Goal: Task Accomplishment & Management: Use online tool/utility

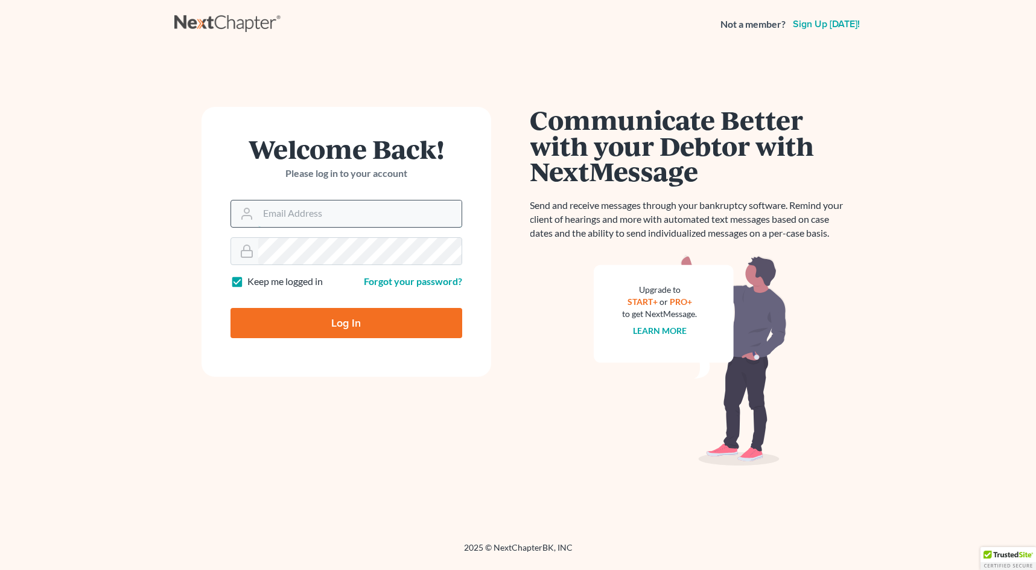
click at [339, 206] on input "Email Address" at bounding box center [359, 213] width 203 height 27
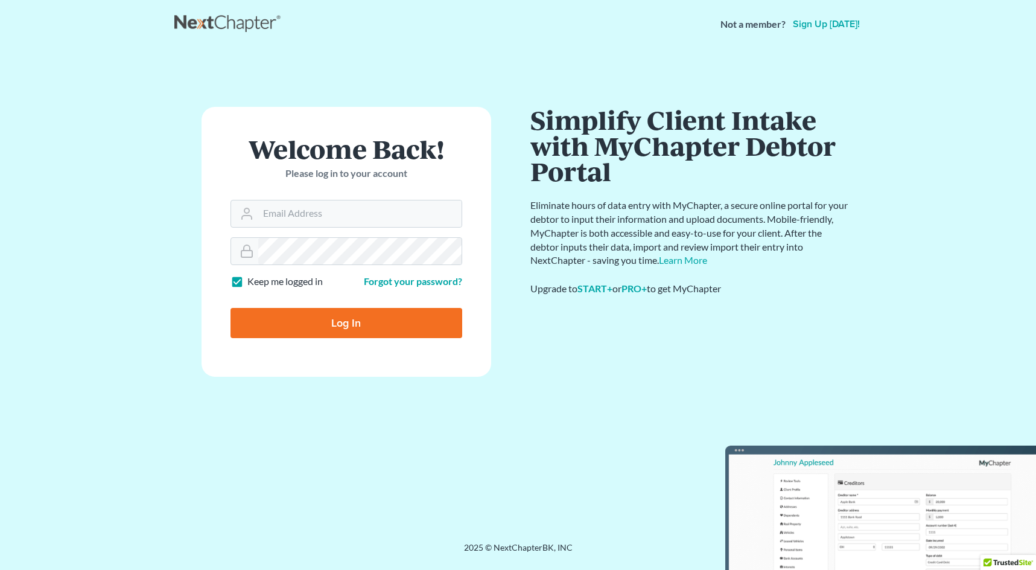
click at [456, 163] on div "Welcome Back! Please log in to your account" at bounding box center [346, 168] width 232 height 64
click at [351, 220] on input "Email Address" at bounding box center [359, 213] width 203 height 27
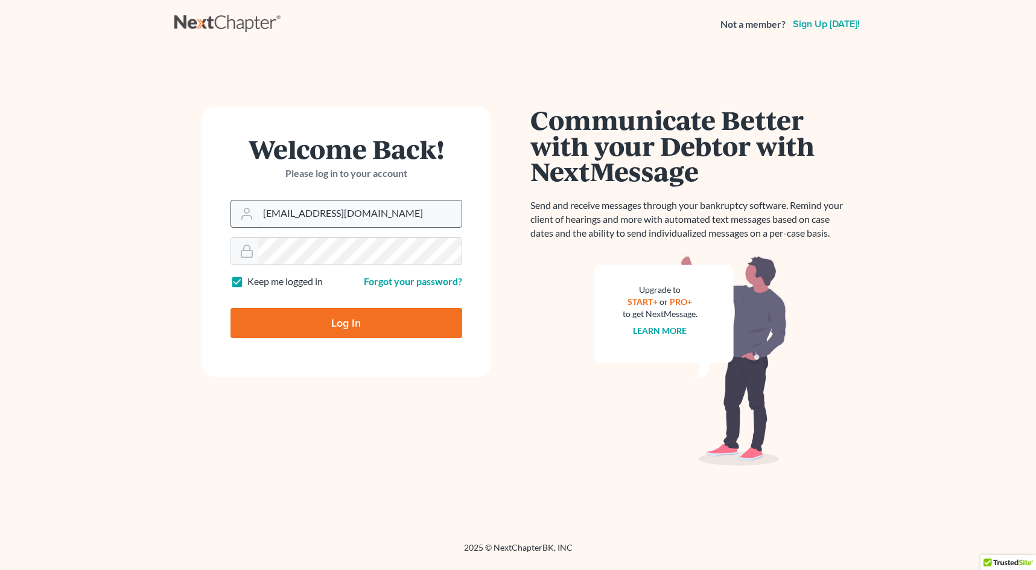
type input "[EMAIL_ADDRESS][DOMAIN_NAME]"
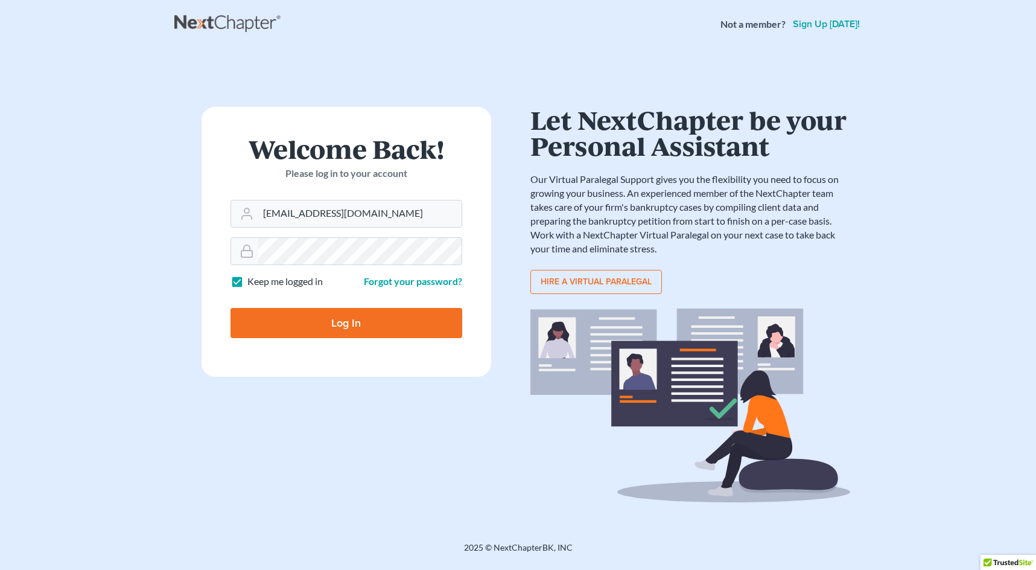
click at [381, 331] on input "Log In" at bounding box center [346, 323] width 232 height 30
type input "Thinking..."
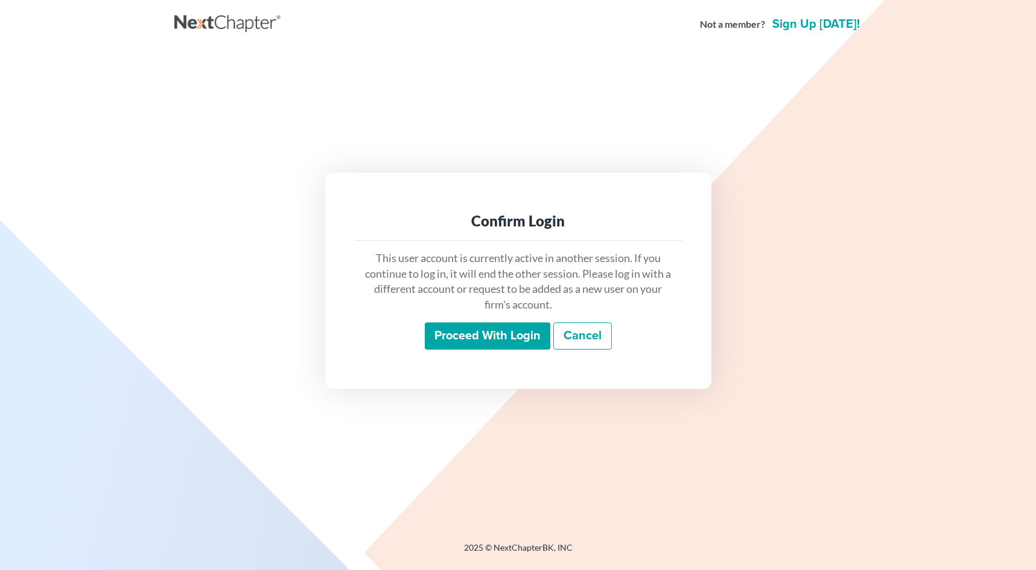
click at [516, 337] on input "Proceed with login" at bounding box center [487, 336] width 125 height 28
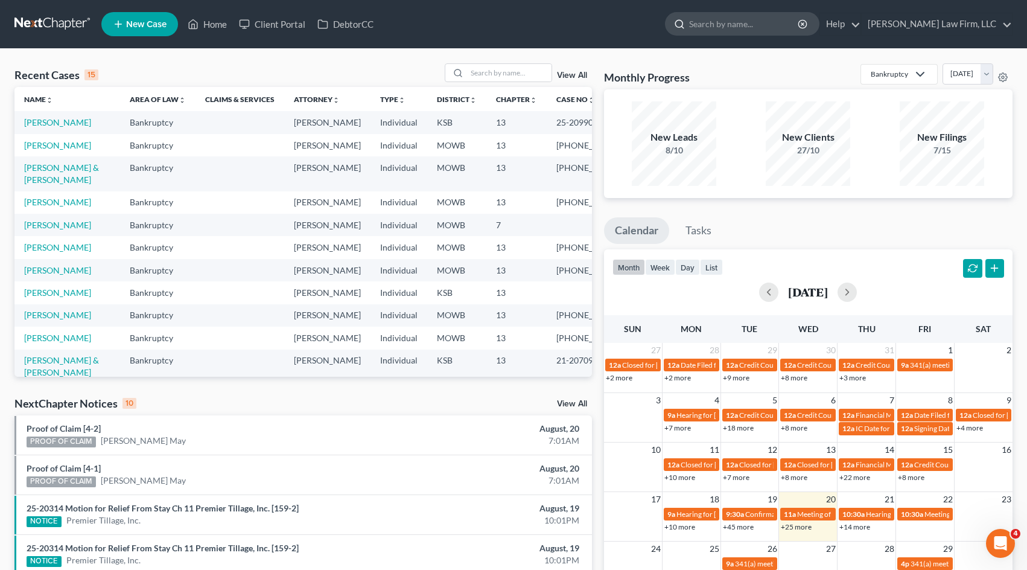
click at [799, 22] on input "search" at bounding box center [744, 24] width 110 height 22
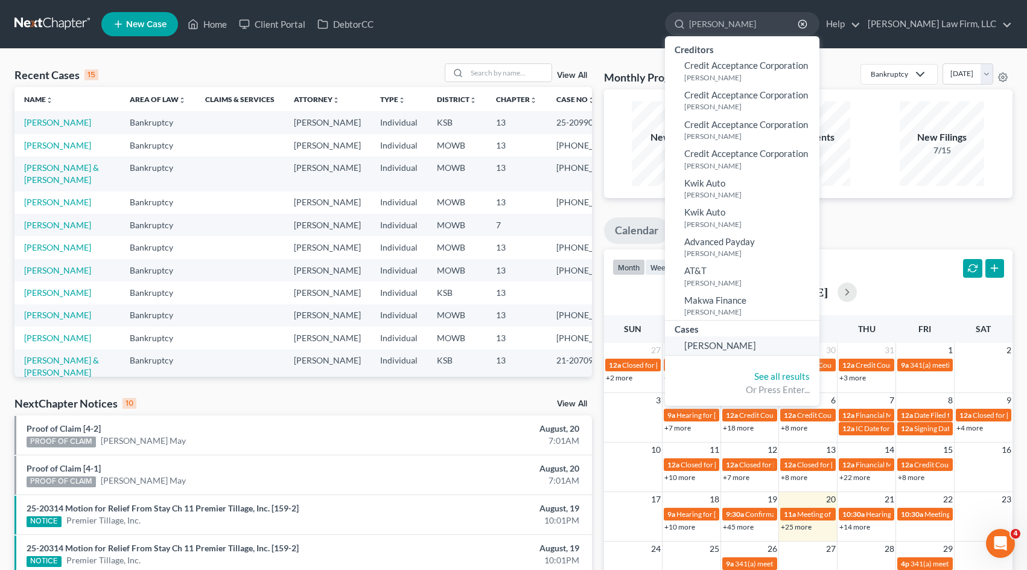
type input "[PERSON_NAME]"
click at [756, 344] on span "[PERSON_NAME]" at bounding box center [720, 345] width 72 height 11
select select "4"
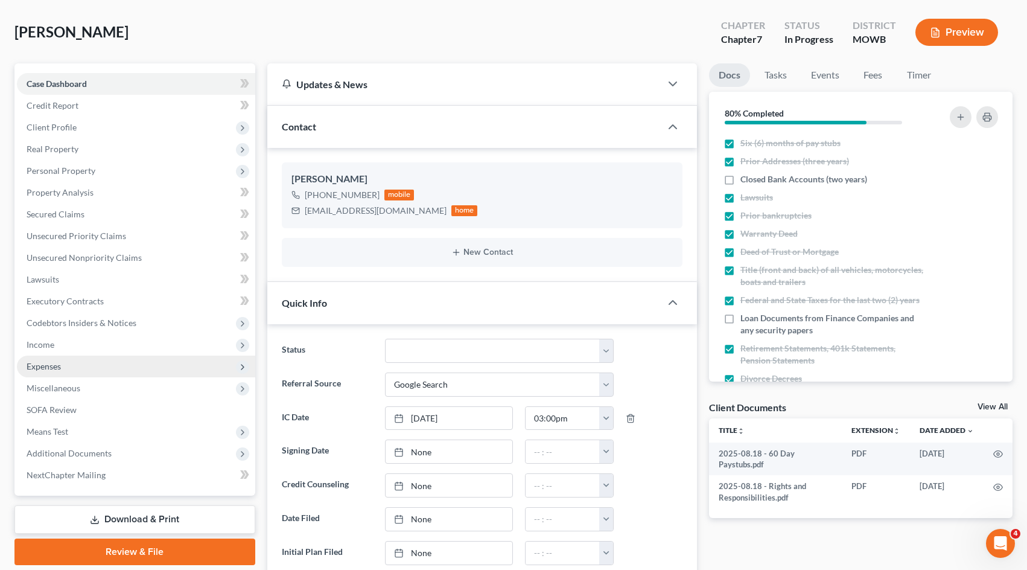
scroll to position [60, 0]
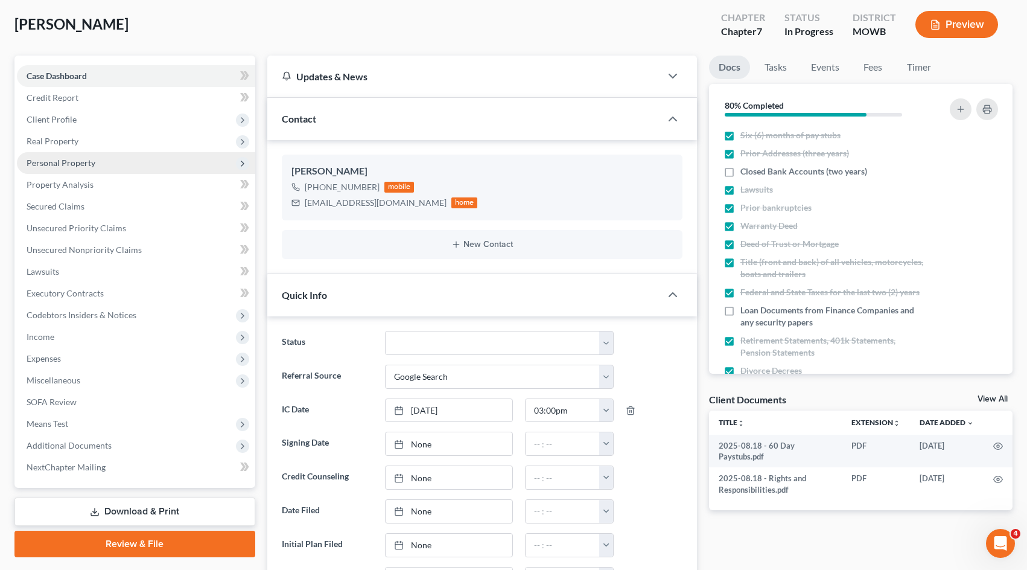
click at [117, 165] on span "Personal Property" at bounding box center [136, 163] width 238 height 22
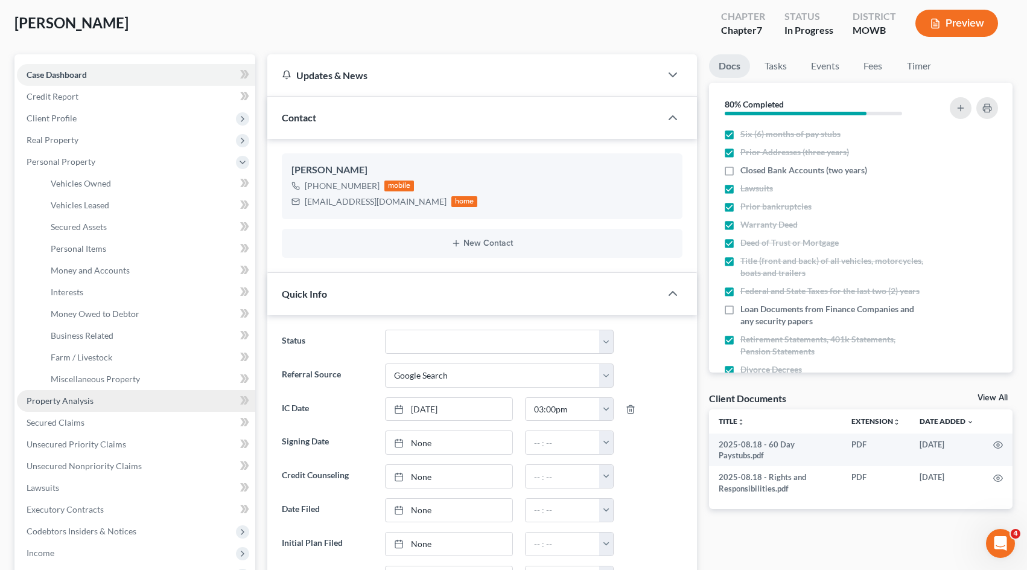
scroll to position [75, 0]
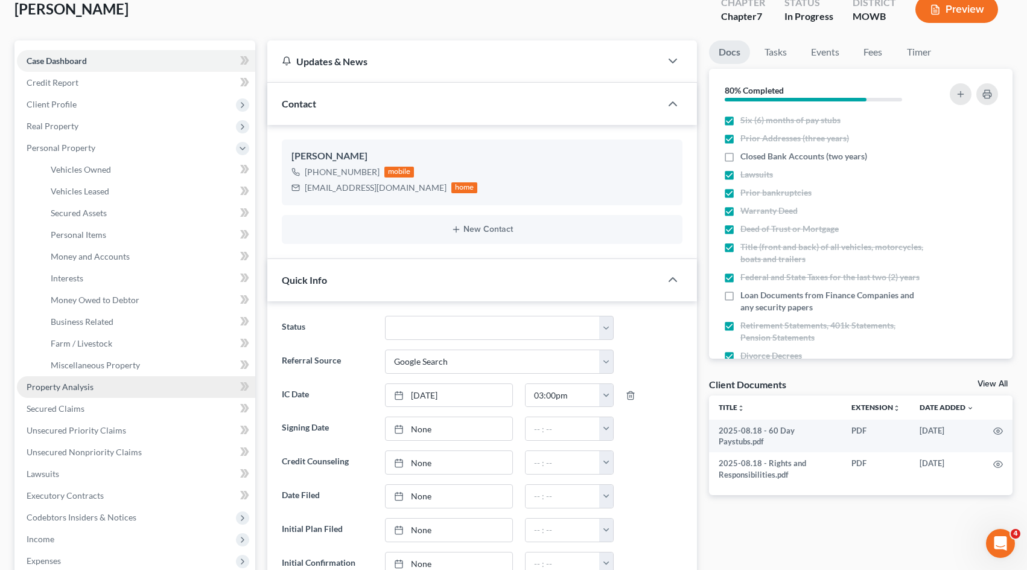
click at [113, 390] on link "Property Analysis" at bounding box center [136, 387] width 238 height 22
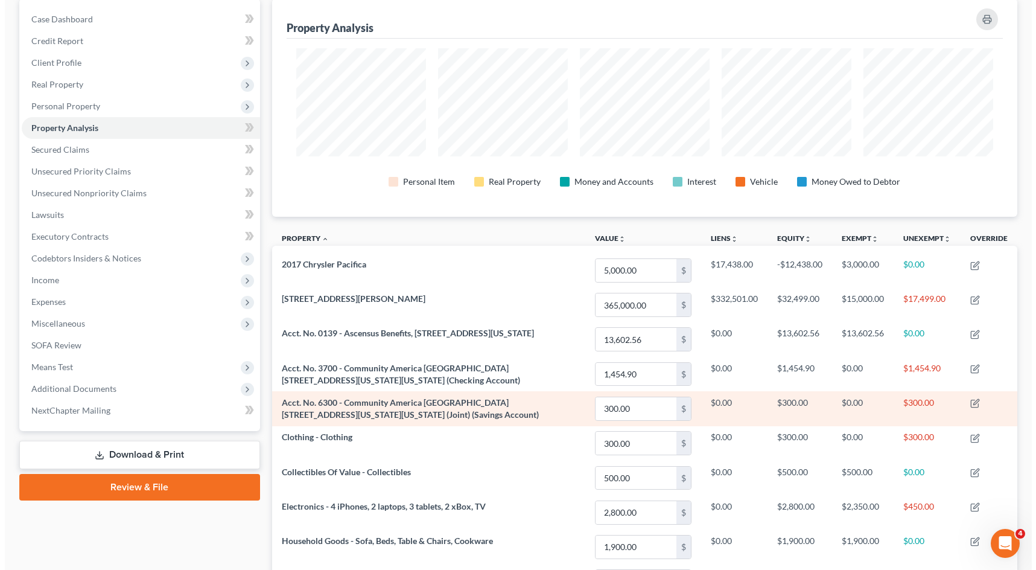
scroll to position [121, 0]
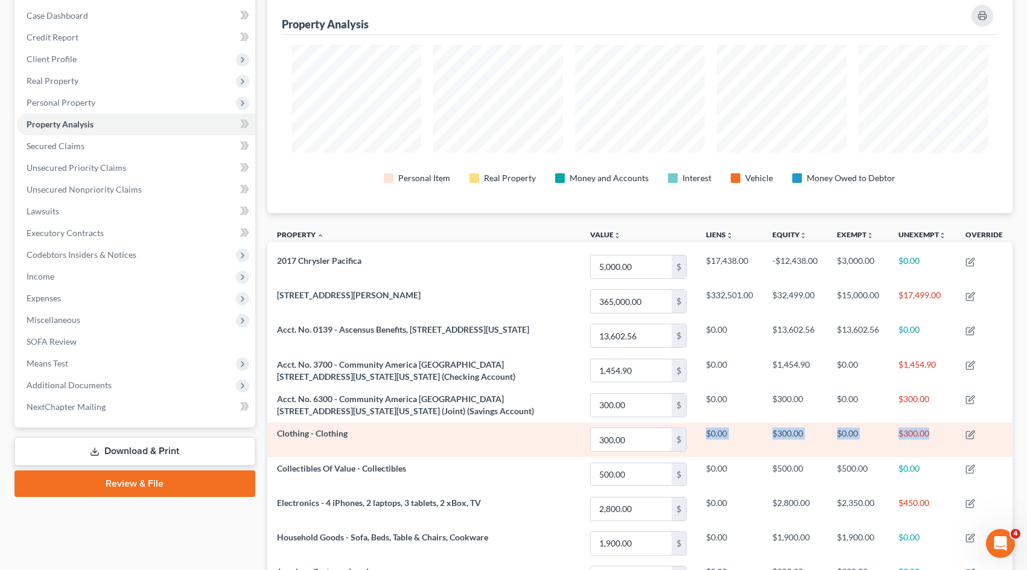
drag, startPoint x: 935, startPoint y: 434, endPoint x: 696, endPoint y: 430, distance: 239.6
click at [696, 430] on tr "Clothing - Clothing 300.00 $ $0.00 $300.00 $0.00 $300.00" at bounding box center [640, 439] width 746 height 34
click at [968, 435] on icon "button" at bounding box center [970, 435] width 10 height 10
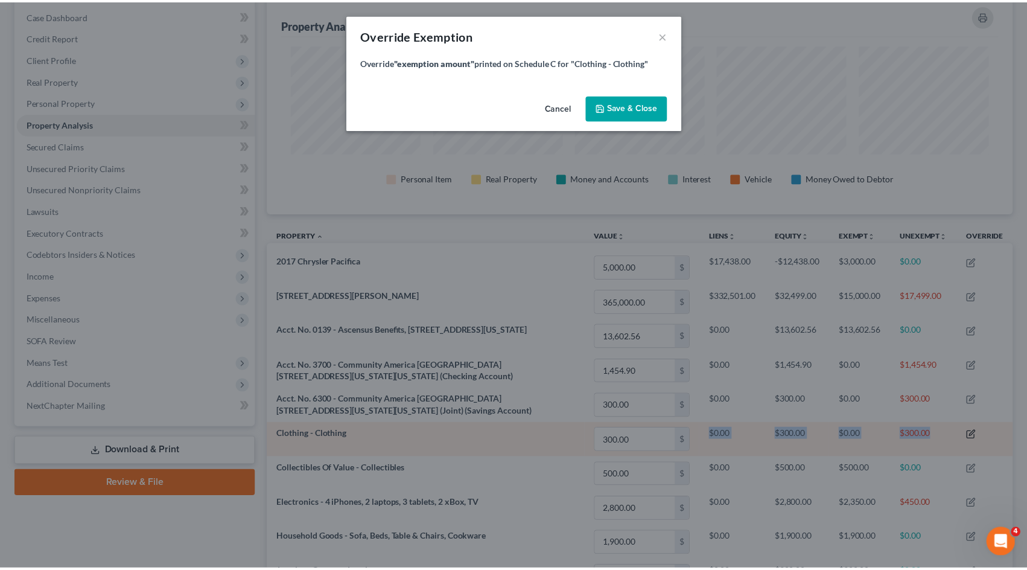
scroll to position [218, 752]
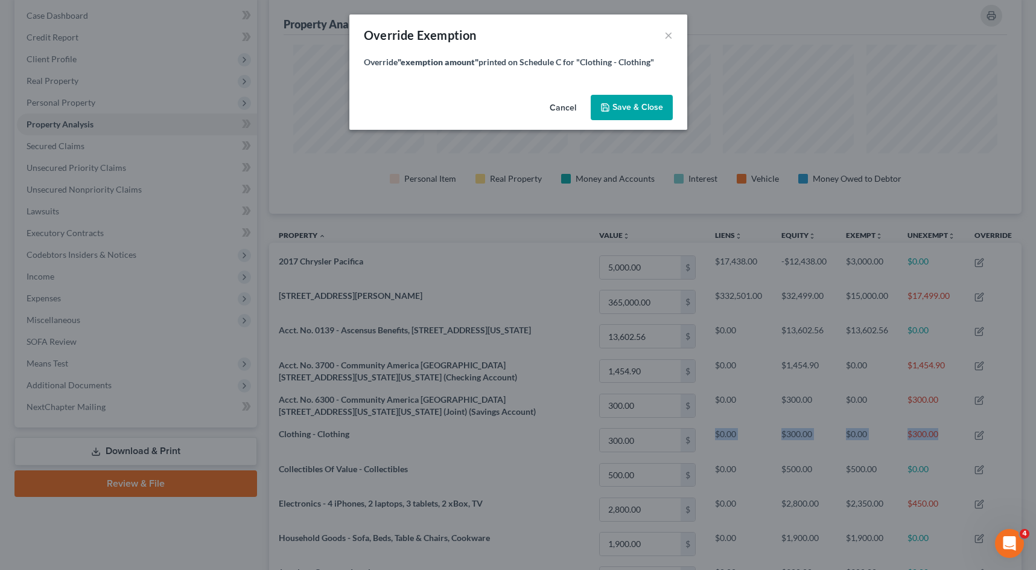
click at [654, 100] on button "Save & Close" at bounding box center [632, 107] width 82 height 25
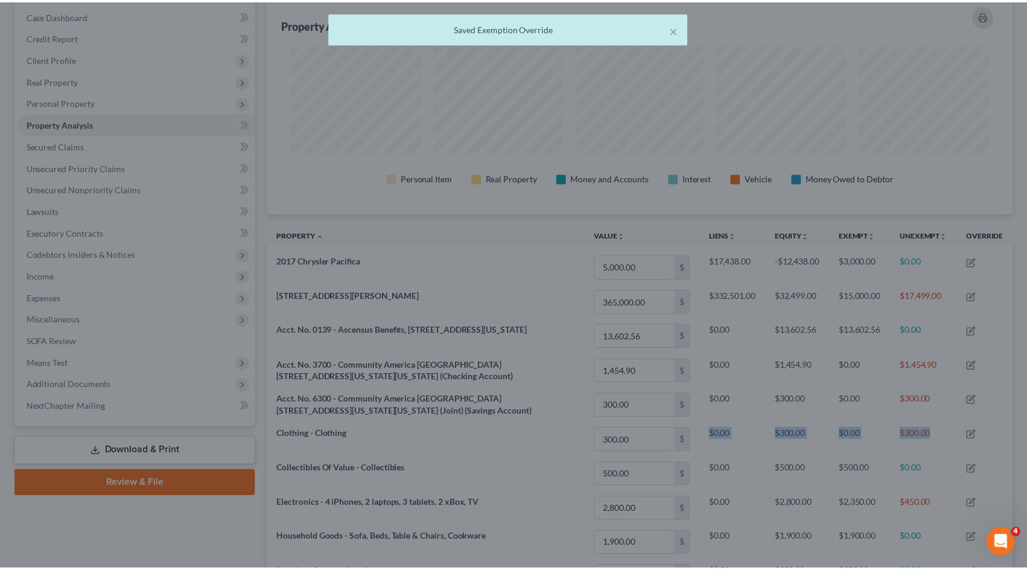
scroll to position [218, 745]
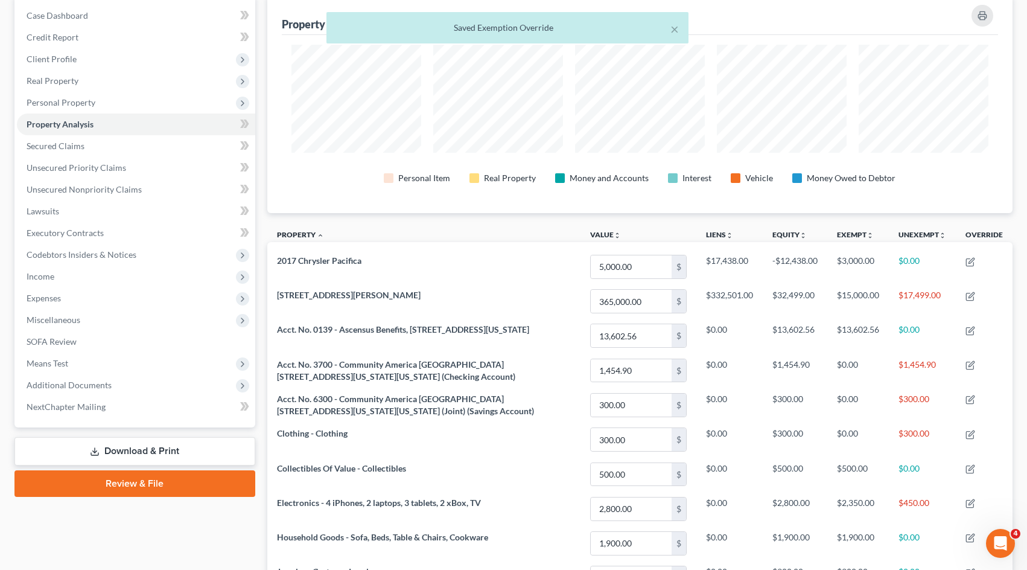
click at [1015, 441] on div "Property Analysis Personal Item Real Property Money and Accounts Interest Vehic…" at bounding box center [640, 365] width 758 height 741
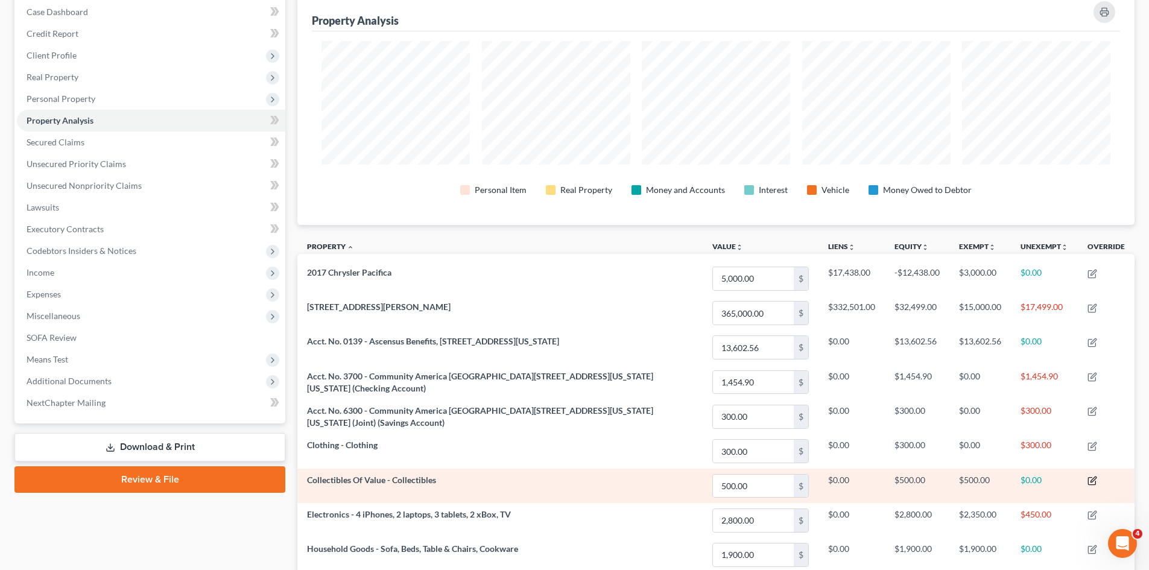
scroll to position [122, 0]
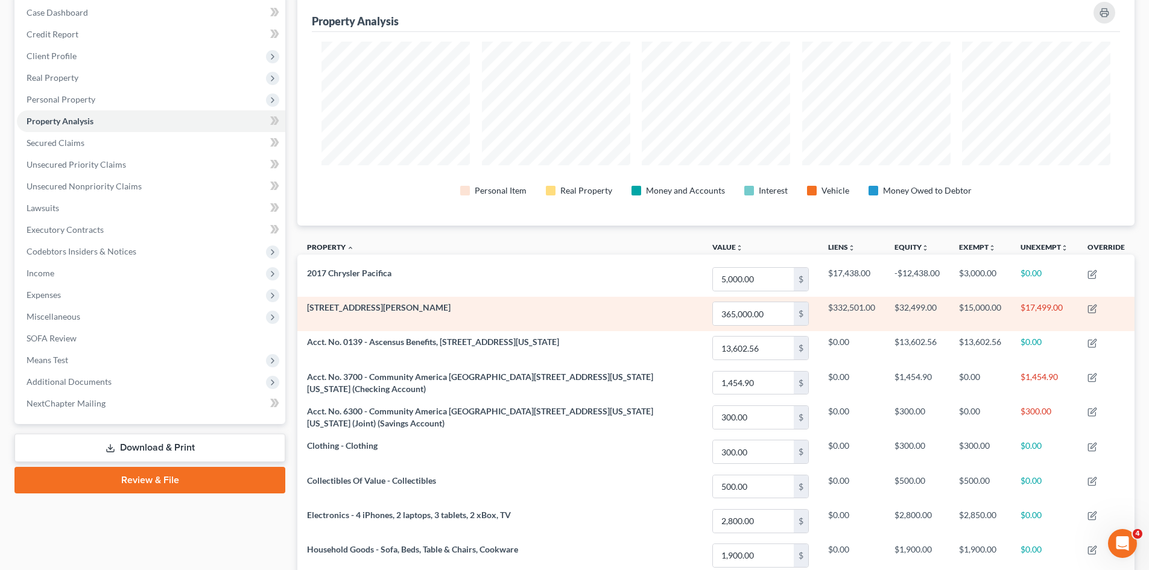
scroll to position [121, 0]
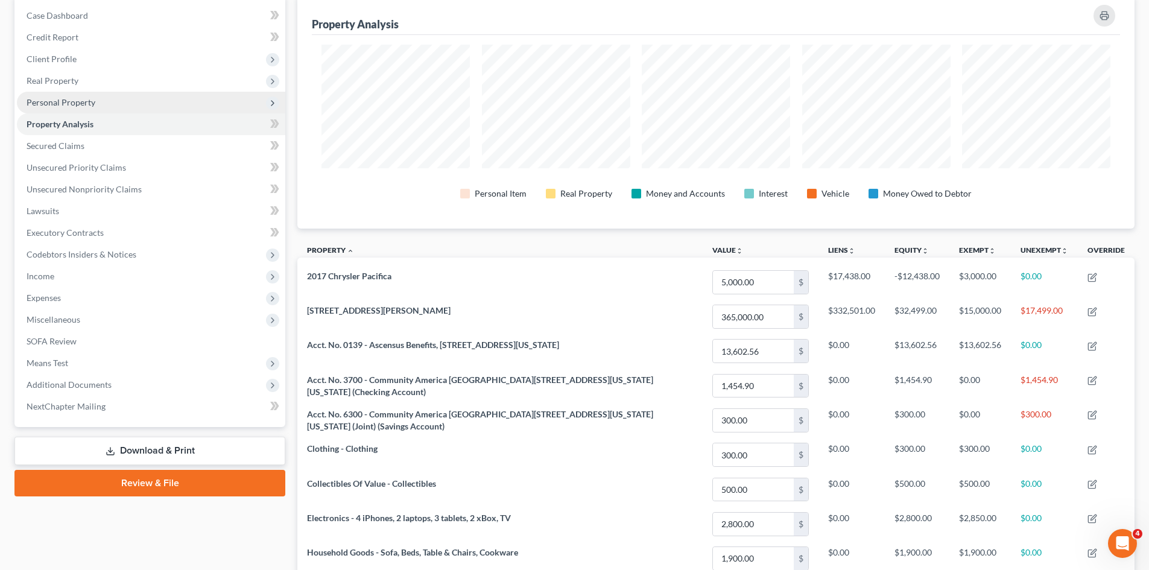
click at [110, 101] on span "Personal Property" at bounding box center [151, 103] width 268 height 22
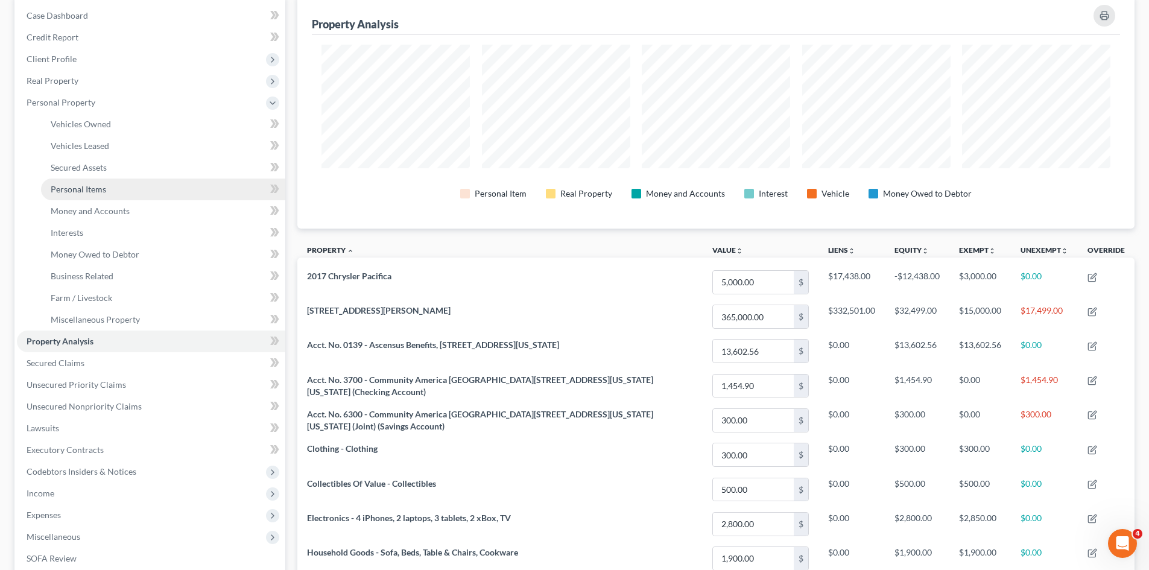
click at [140, 186] on link "Personal Items" at bounding box center [163, 190] width 244 height 22
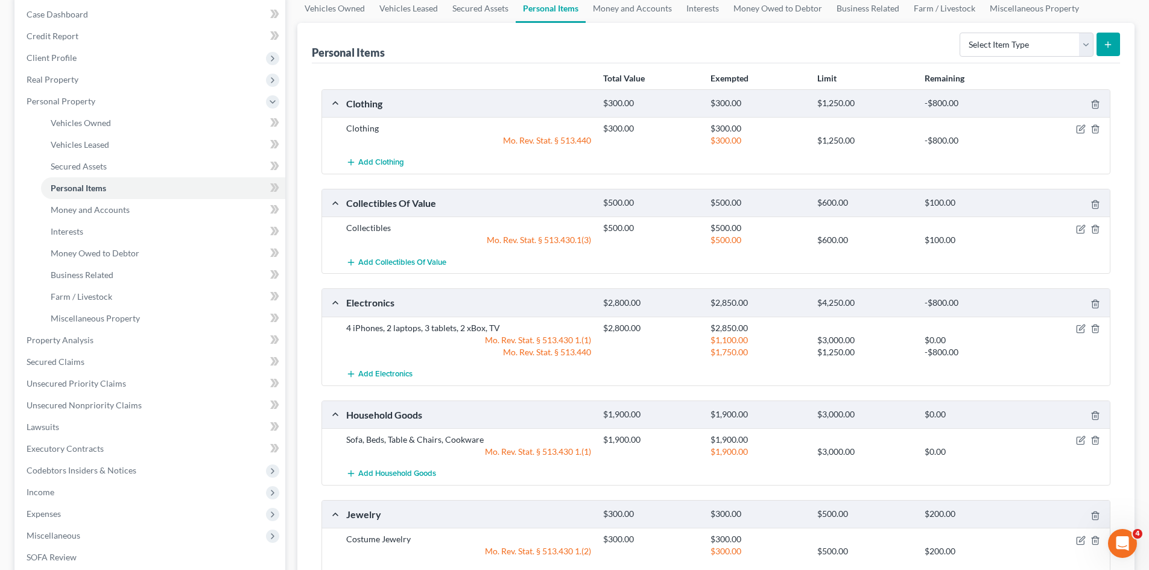
scroll to position [106, 0]
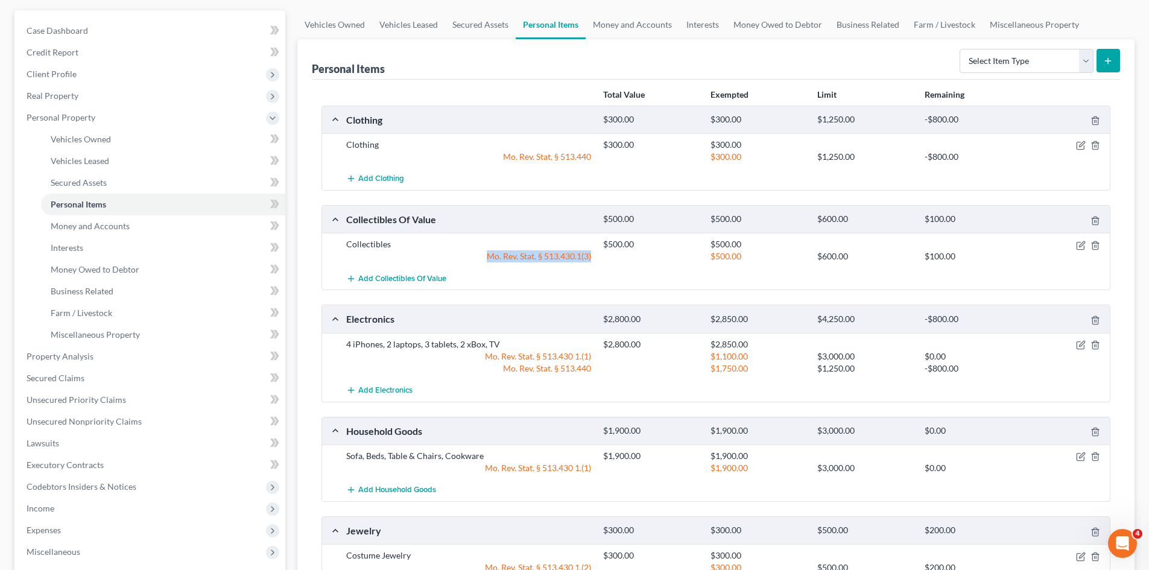
drag, startPoint x: 485, startPoint y: 254, endPoint x: 591, endPoint y: 253, distance: 106.2
click at [591, 253] on div "Mo. Rev. Stat. § 513.430.1(3)" at bounding box center [468, 256] width 257 height 12
copy div "Mo. Rev. Stat. § 513.430.1(3)"
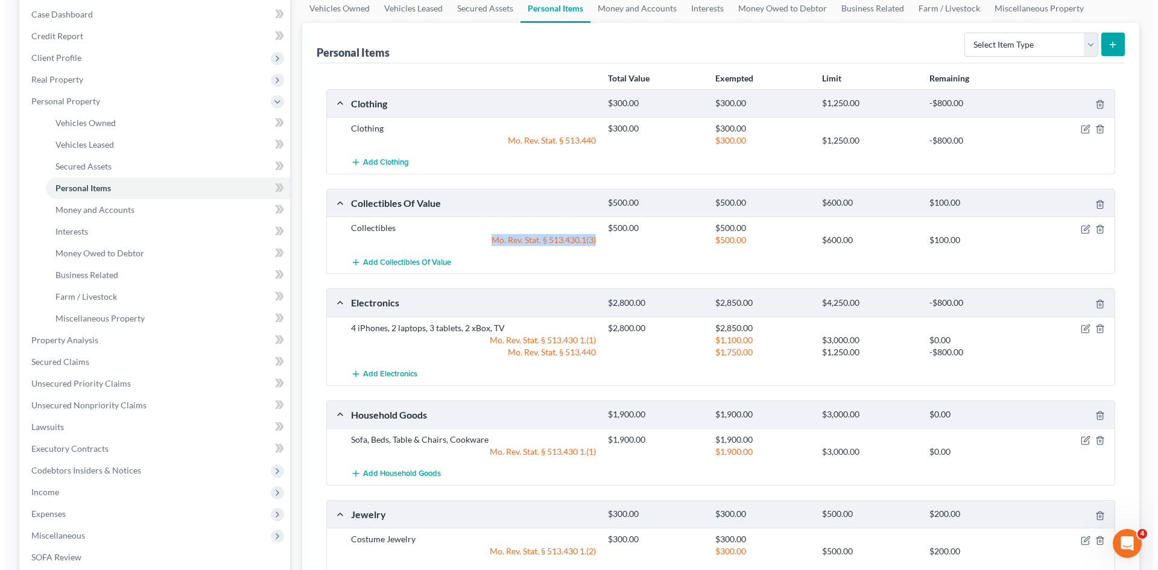
scroll to position [90, 0]
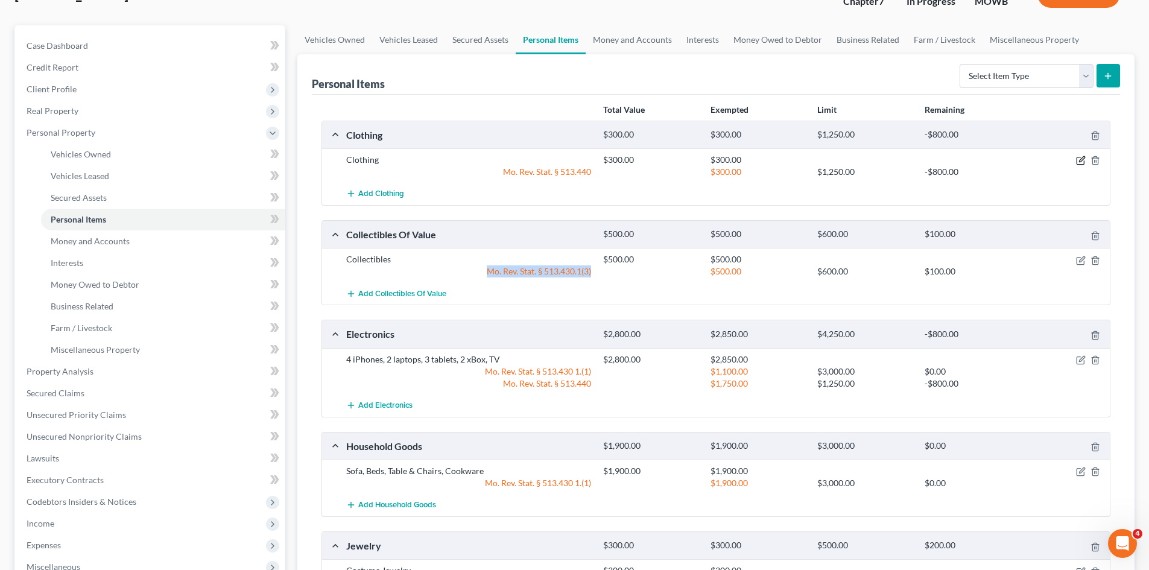
click at [1084, 159] on icon "button" at bounding box center [1081, 159] width 5 height 5
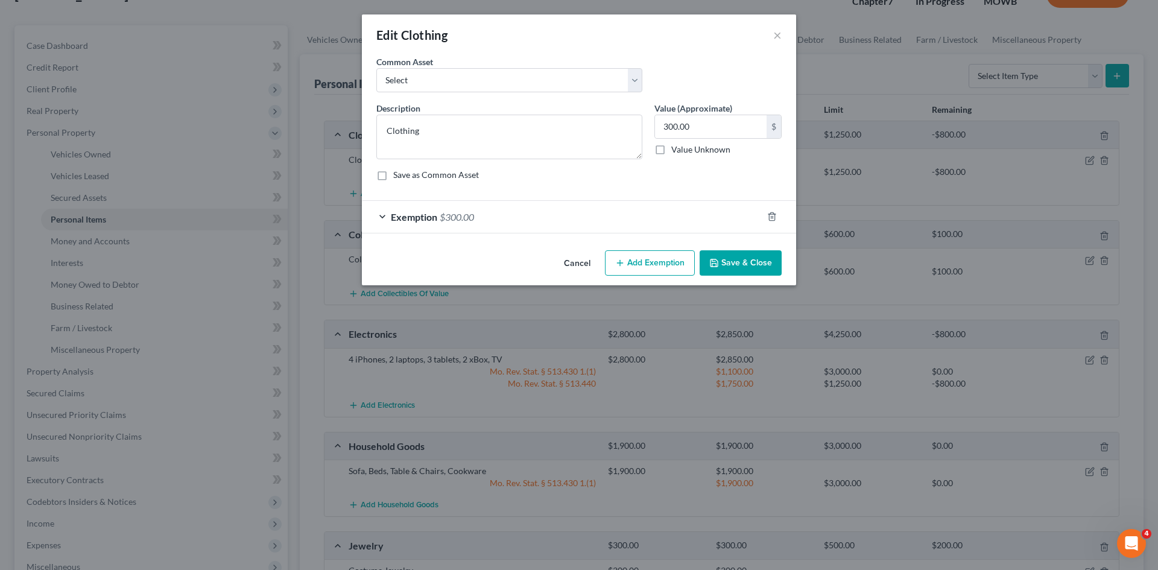
click at [413, 218] on span "Exemption" at bounding box center [414, 216] width 46 height 11
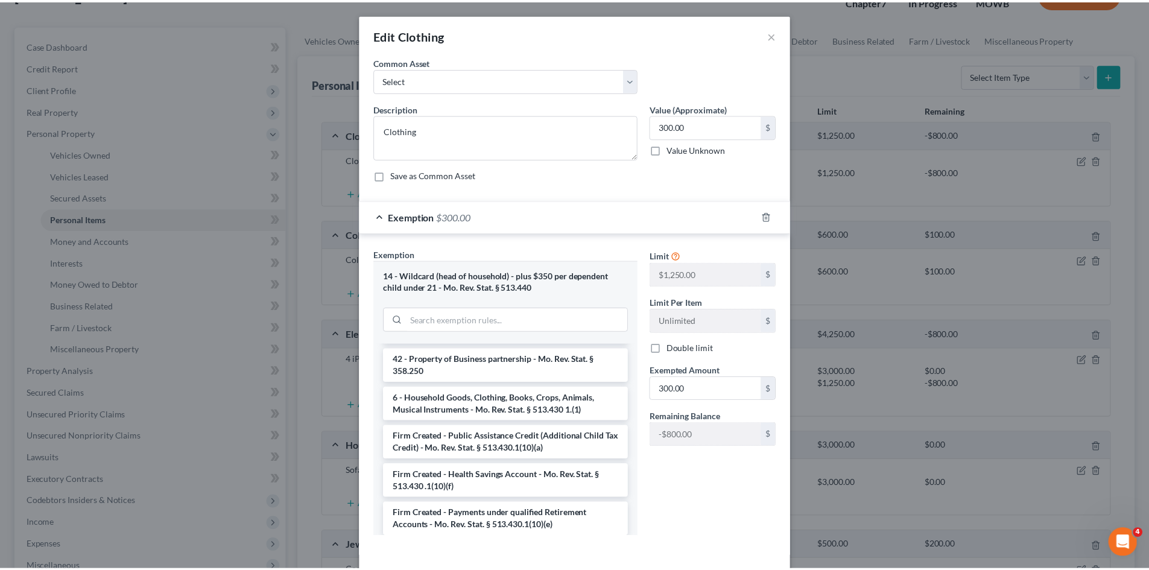
scroll to position [1373, 0]
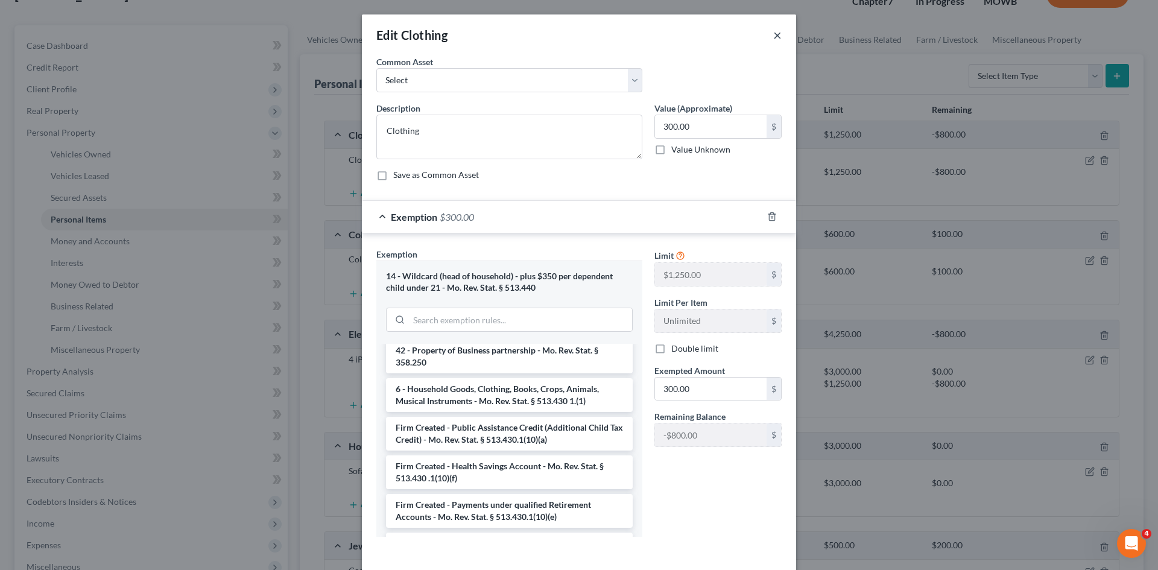
click at [773, 33] on button "×" at bounding box center [777, 35] width 8 height 14
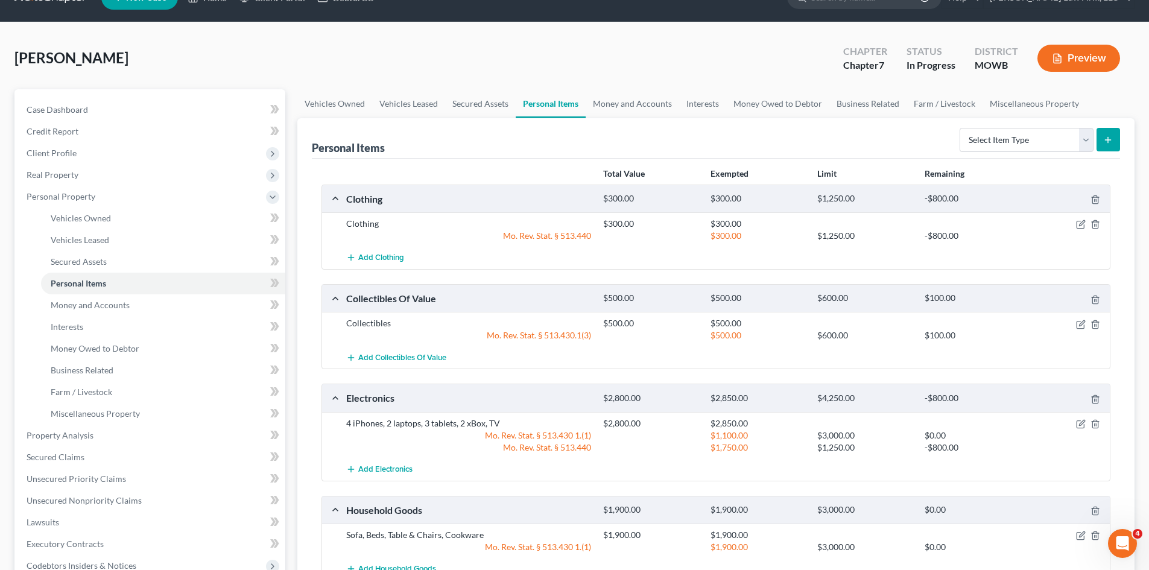
scroll to position [0, 0]
